Goal: Information Seeking & Learning: Find specific fact

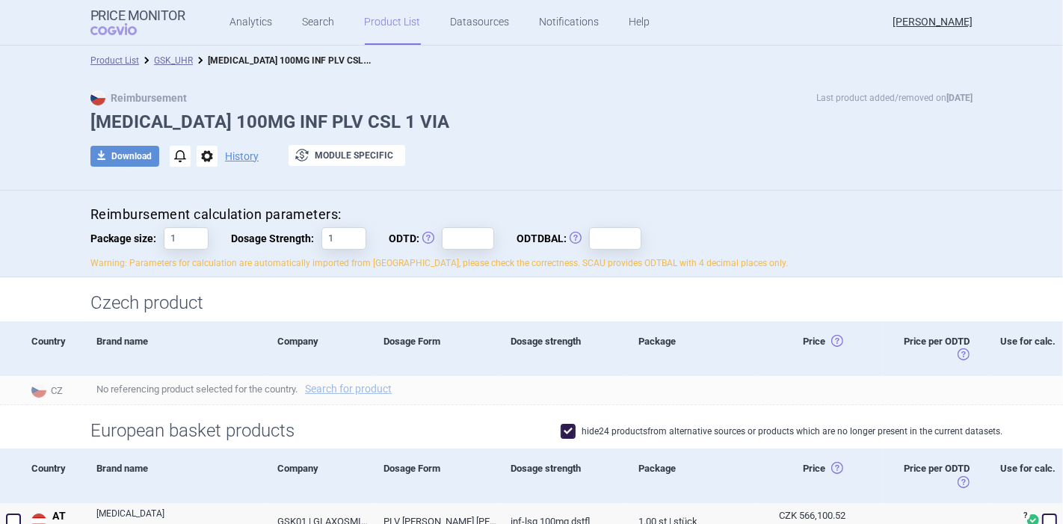
scroll to position [166, 0]
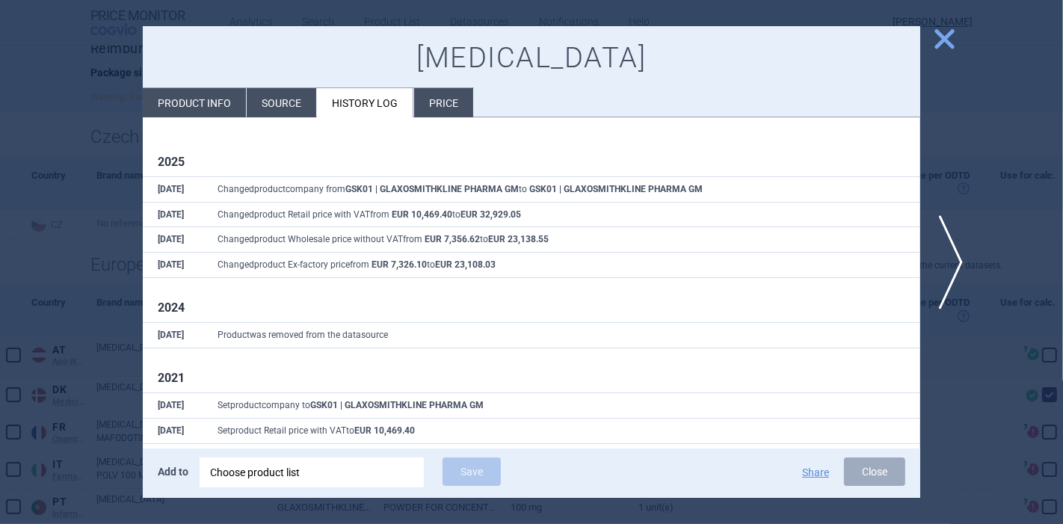
click at [953, 42] on span "close" at bounding box center [945, 39] width 26 height 26
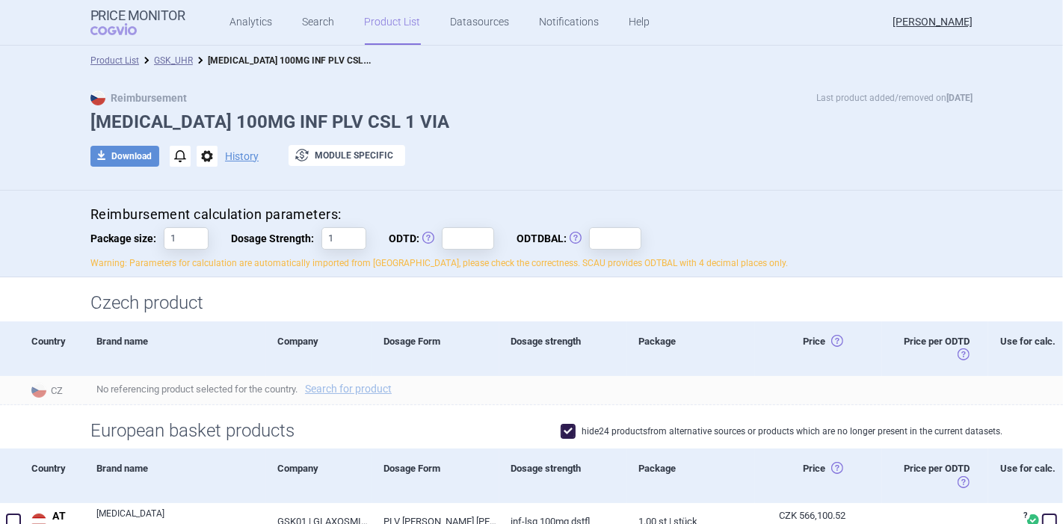
click at [293, 11] on ul "Analytics Search Product List Datasources Notifications Help" at bounding box center [421, 22] width 473 height 45
click at [313, 23] on link "Search" at bounding box center [319, 22] width 32 height 45
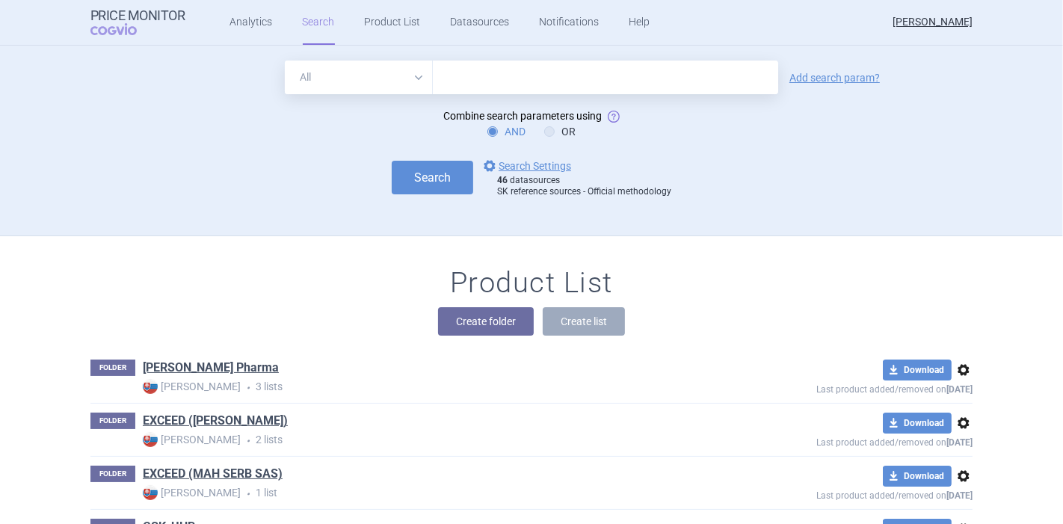
click at [503, 64] on input "text" at bounding box center [605, 78] width 345 height 34
type input "blenrep"
click at [416, 194] on button "Search" at bounding box center [432, 178] width 81 height 34
